Goal: Check status: Check status

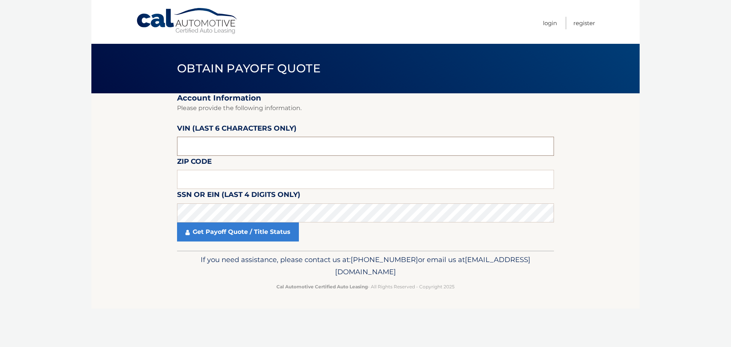
click at [253, 153] on input "text" at bounding box center [365, 146] width 377 height 19
click at [254, 151] on input "text" at bounding box center [365, 146] width 377 height 19
drag, startPoint x: 254, startPoint y: 150, endPoint x: 111, endPoint y: 147, distance: 143.2
click at [112, 147] on section "Account Information Please provide the following information. VIN (last 6 chara…" at bounding box center [365, 171] width 548 height 157
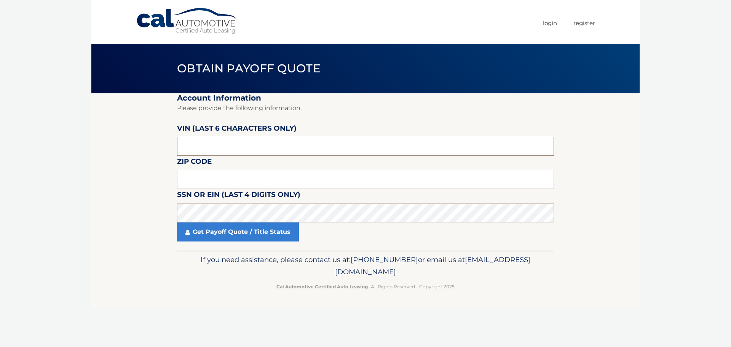
paste input "442646"
type input "442646"
click at [264, 177] on input "text" at bounding box center [365, 179] width 377 height 19
type input "07747"
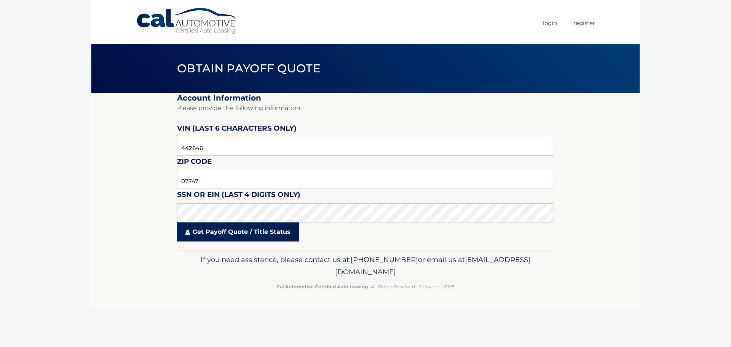
click at [243, 230] on link "Get Payoff Quote / Title Status" at bounding box center [238, 231] width 122 height 19
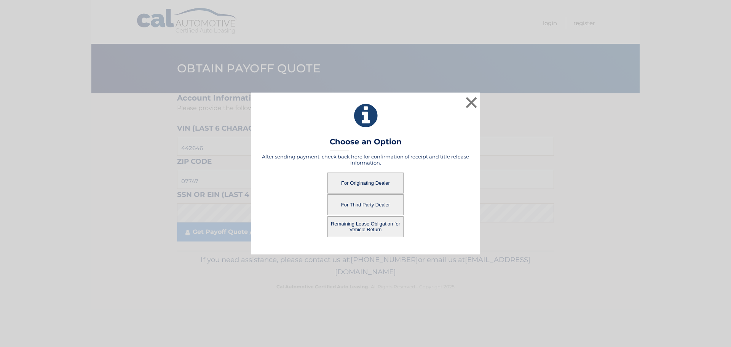
click at [371, 179] on button "For Originating Dealer" at bounding box center [366, 183] width 76 height 21
click at [366, 188] on button "For Originating Dealer" at bounding box center [366, 183] width 76 height 21
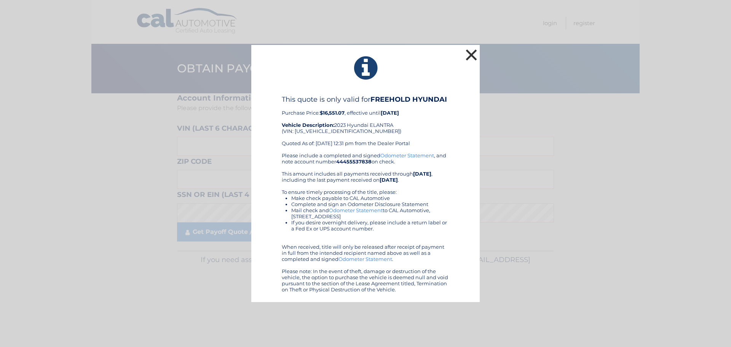
click at [469, 56] on button "×" at bounding box center [471, 54] width 15 height 15
